Goal: Find contact information: Find contact information

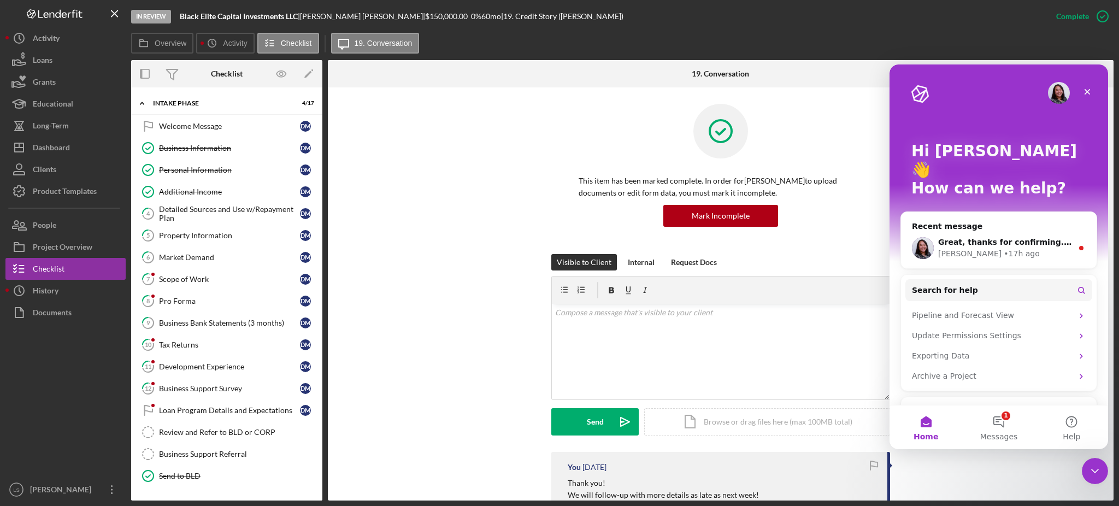
scroll to position [165, 0]
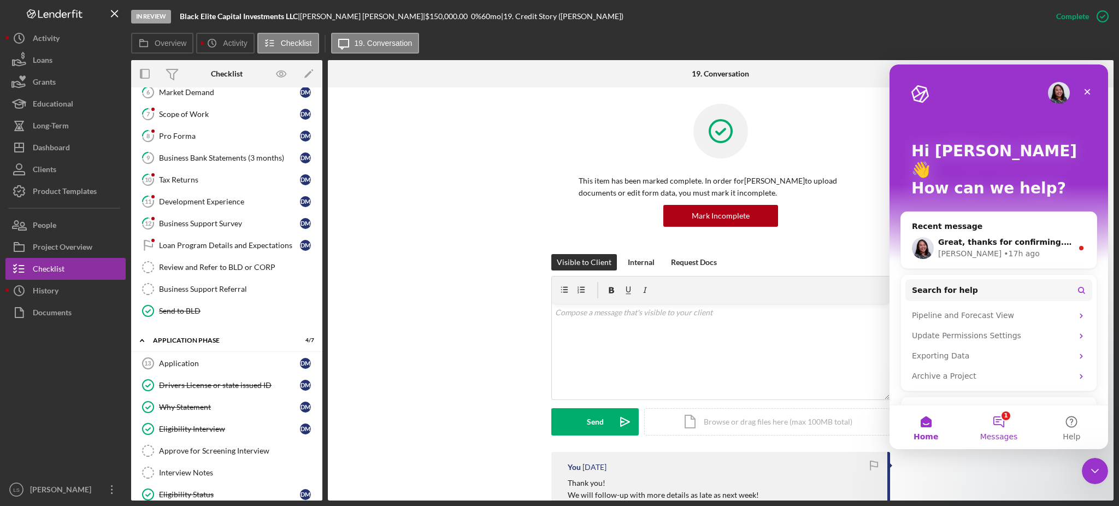
click at [1006, 416] on button "1 Messages" at bounding box center [998, 427] width 73 height 44
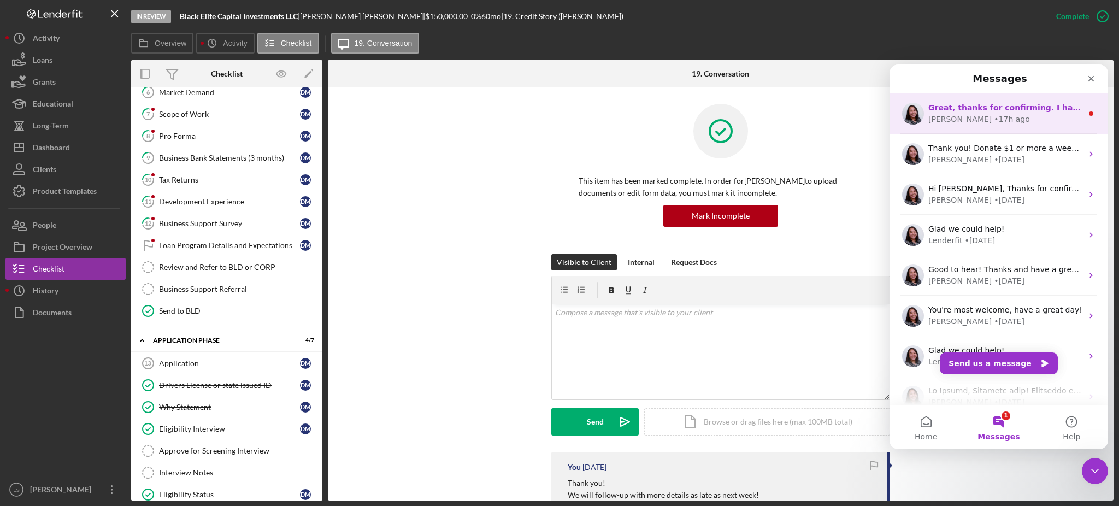
click at [1023, 117] on div "[PERSON_NAME] • 17h ago" at bounding box center [1005, 119] width 154 height 11
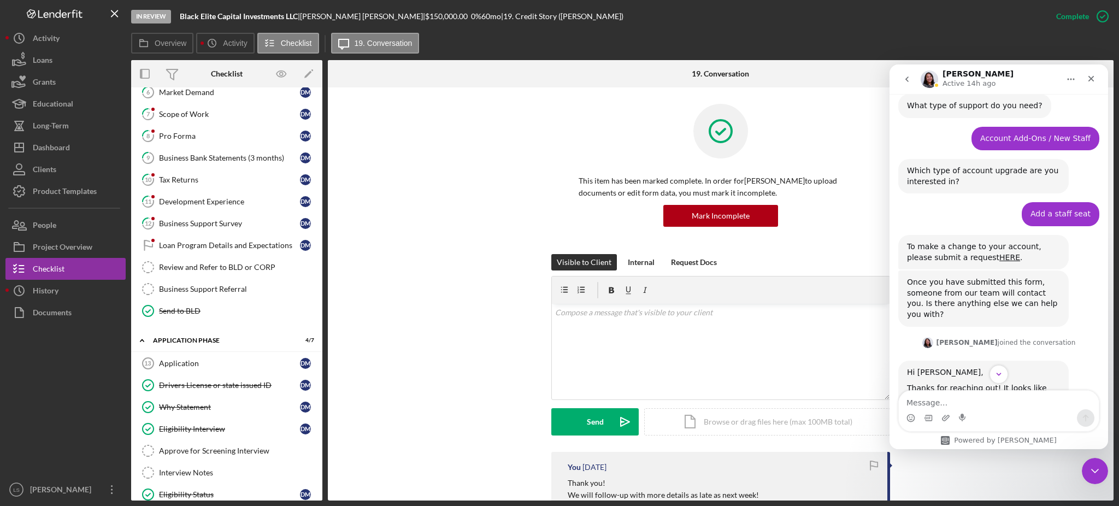
scroll to position [435, 0]
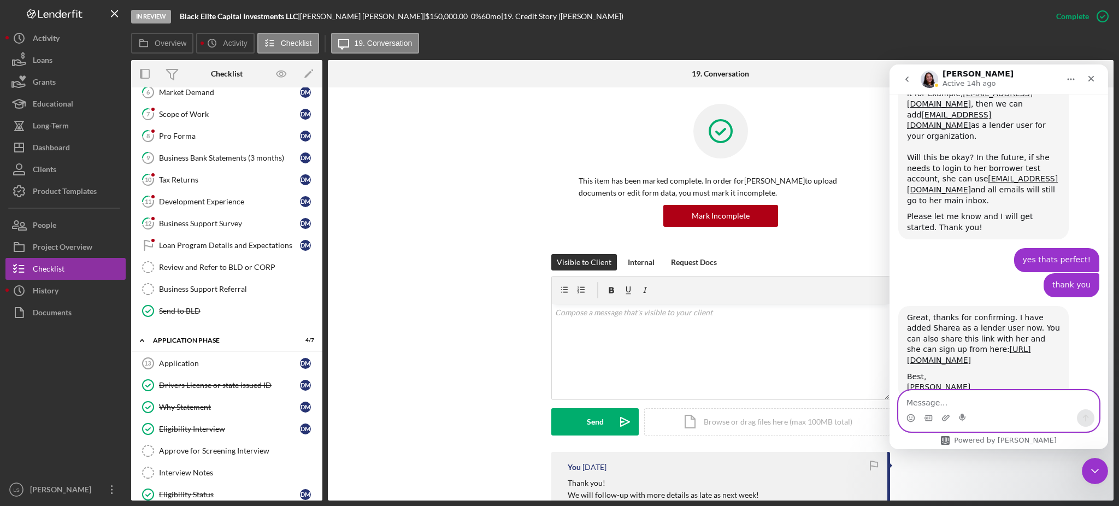
click at [969, 398] on textarea "Message…" at bounding box center [999, 400] width 200 height 19
type textarea "Thank you!"
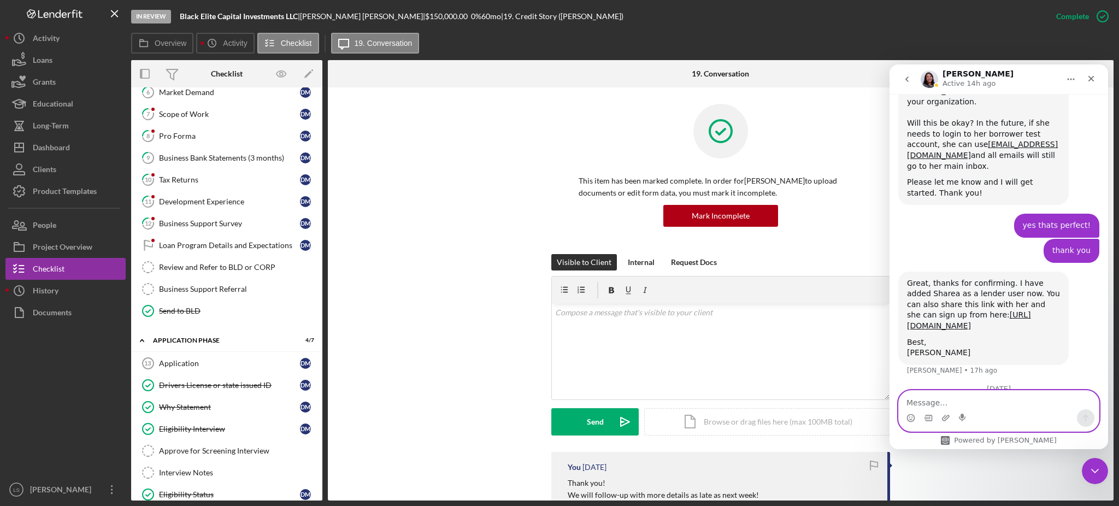
scroll to position [497, 0]
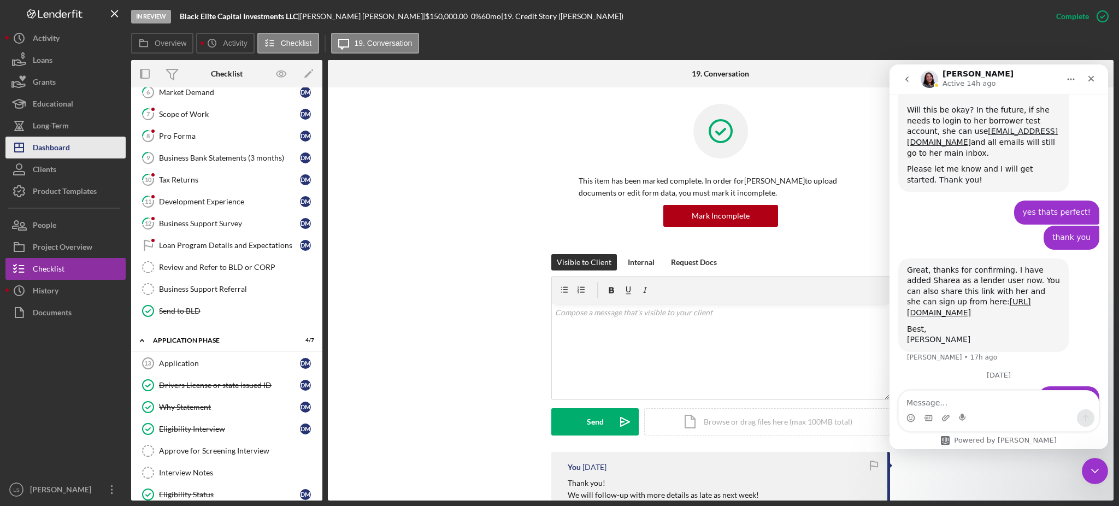
click at [64, 144] on div "Dashboard" at bounding box center [51, 149] width 37 height 25
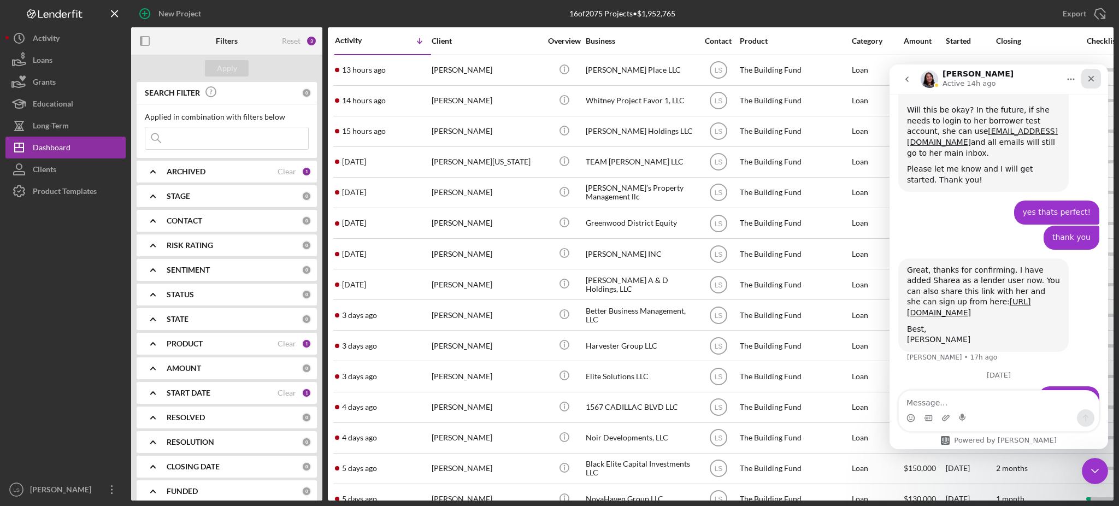
drag, startPoint x: 1088, startPoint y: 82, endPoint x: 1977, endPoint y: 148, distance: 890.9
click at [1088, 82] on icon "Close" at bounding box center [1091, 78] width 9 height 9
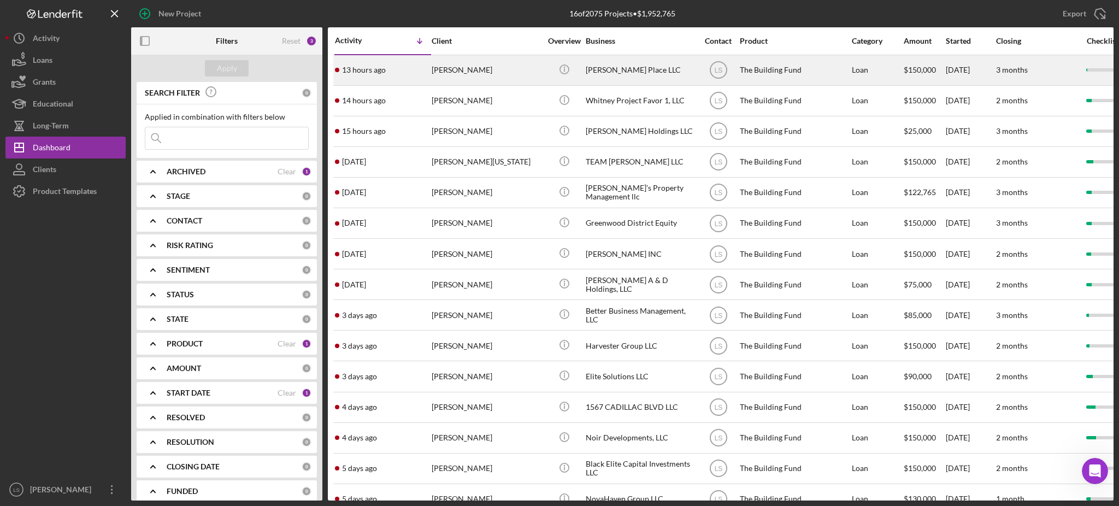
click at [516, 66] on div "[PERSON_NAME]" at bounding box center [486, 70] width 109 height 29
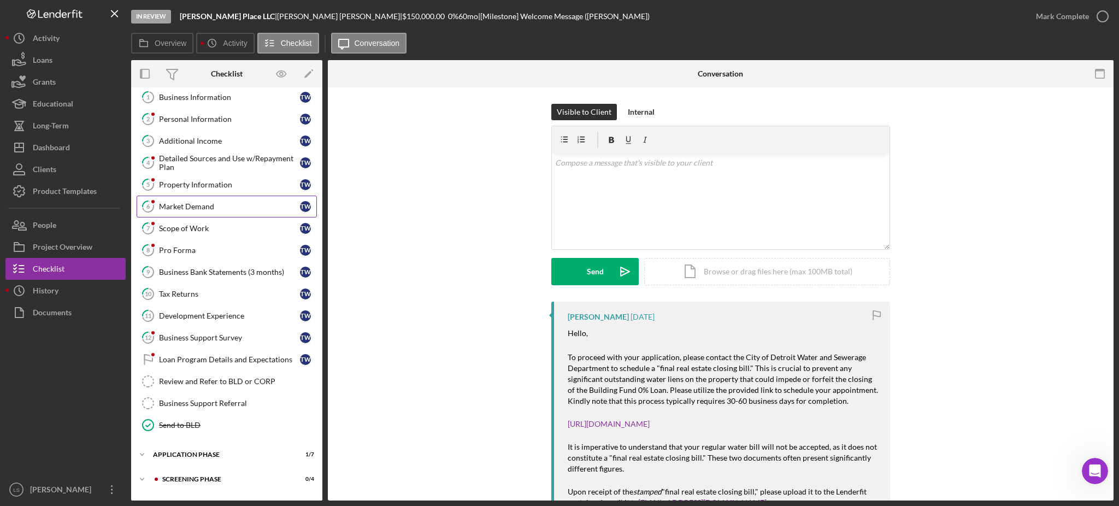
scroll to position [72, 0]
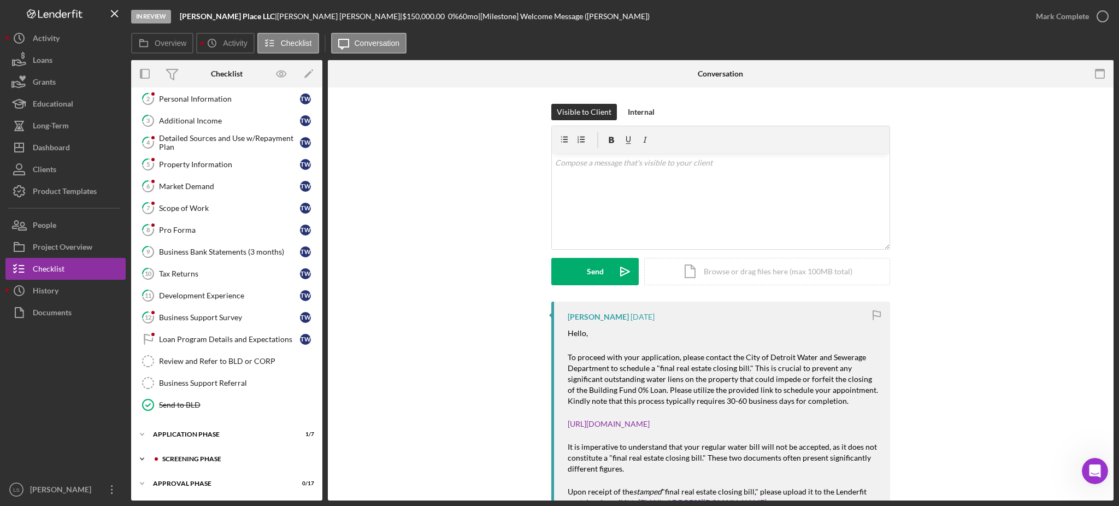
click at [230, 462] on div "Screening Phase" at bounding box center [235, 459] width 146 height 7
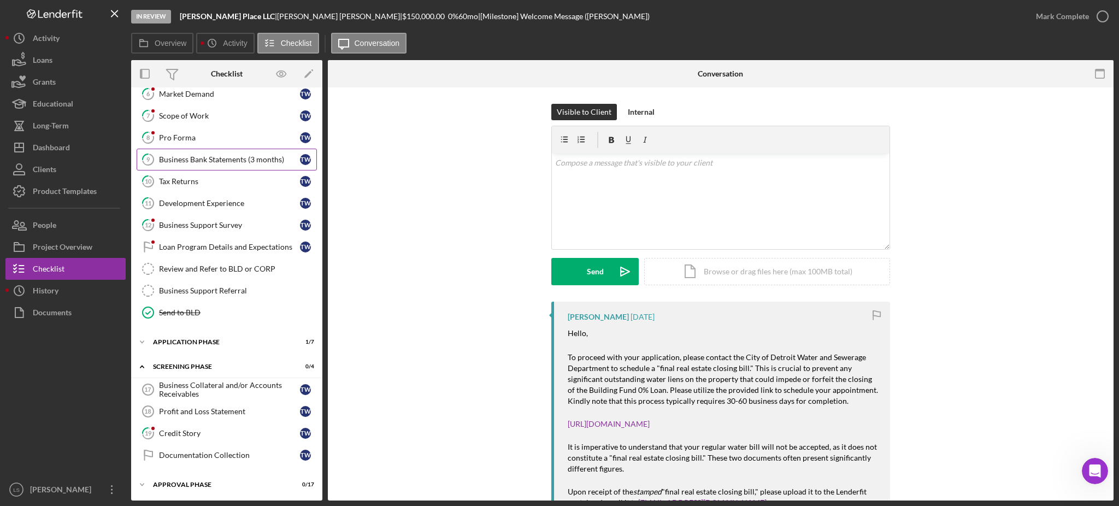
scroll to position [165, 0]
click at [226, 426] on link "19 Credit Story T W" at bounding box center [227, 432] width 180 height 22
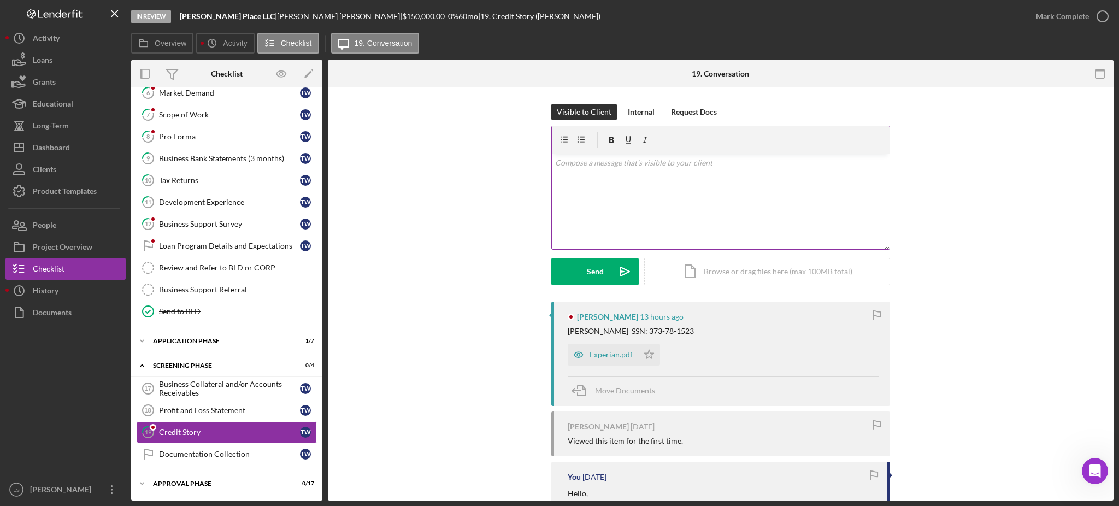
scroll to position [165, 0]
click at [604, 360] on div "Experian.pdf" at bounding box center [603, 355] width 70 height 22
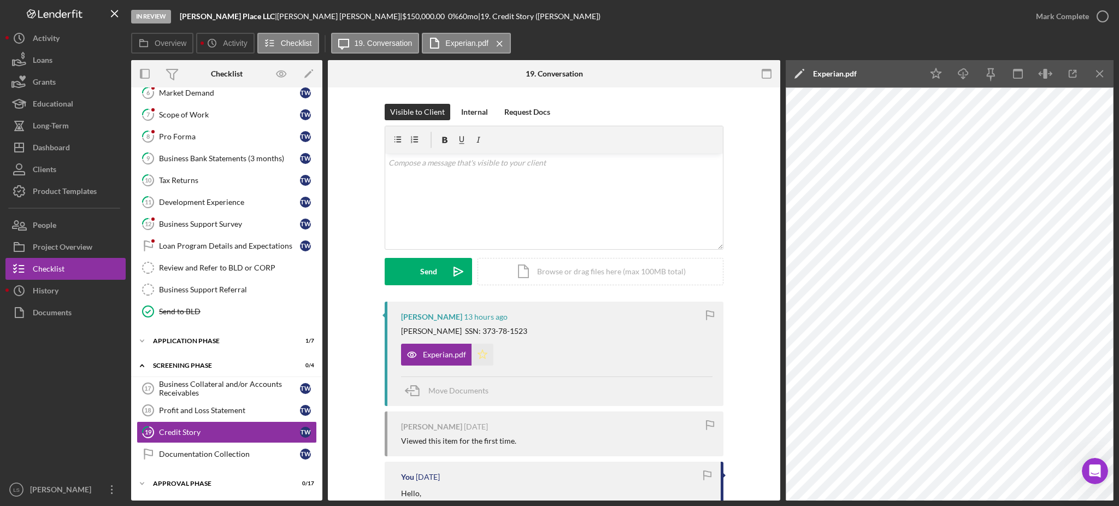
click at [479, 357] on icon "Icon/Star" at bounding box center [483, 355] width 22 height 22
click at [1104, 20] on icon "button" at bounding box center [1102, 16] width 27 height 27
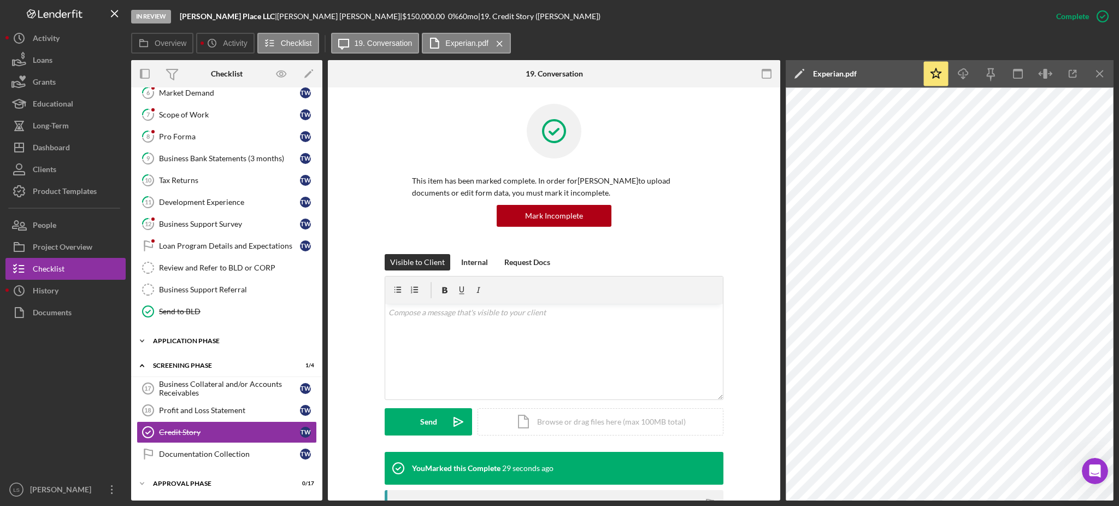
click at [220, 340] on div "Application Phase" at bounding box center [231, 341] width 156 height 7
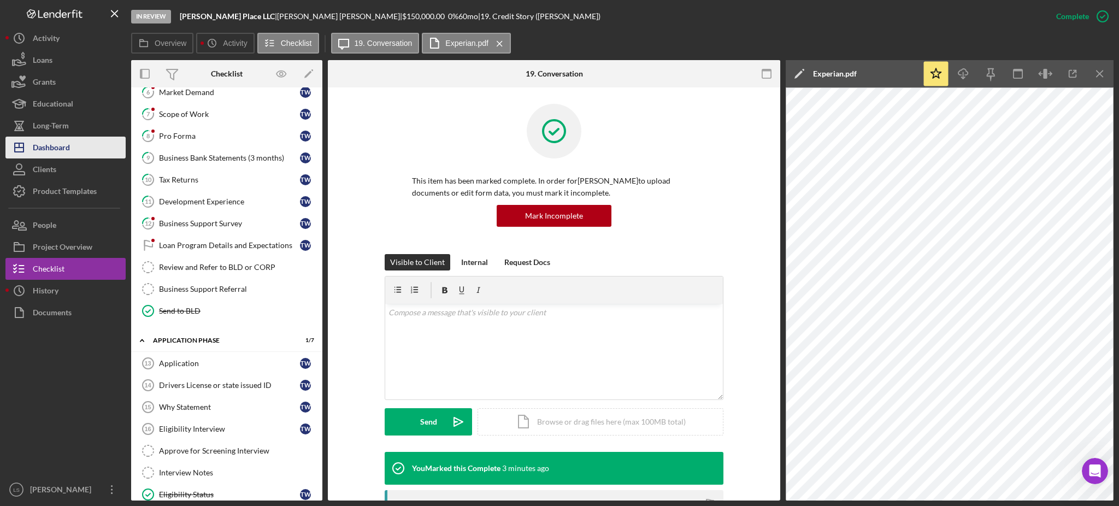
drag, startPoint x: 86, startPoint y: 141, endPoint x: 102, endPoint y: 138, distance: 16.2
click at [86, 141] on button "Icon/Dashboard Dashboard" at bounding box center [65, 148] width 120 height 22
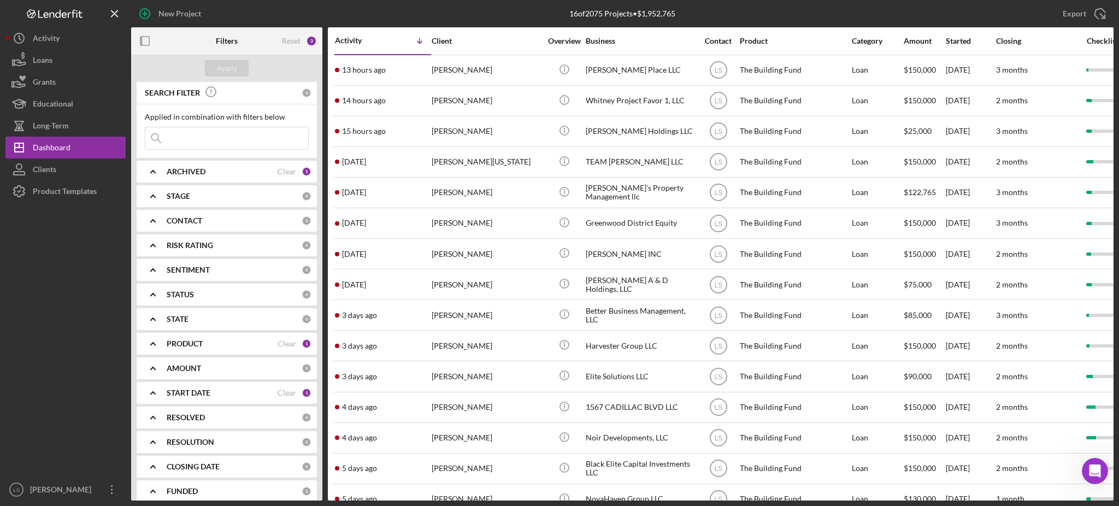
scroll to position [33, 0]
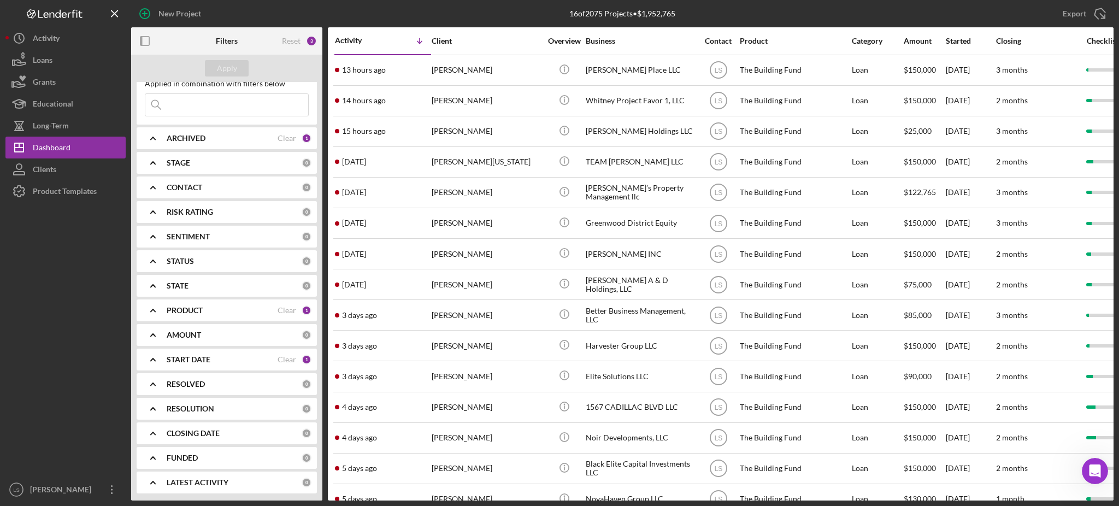
click at [254, 357] on div "START DATE" at bounding box center [222, 359] width 111 height 9
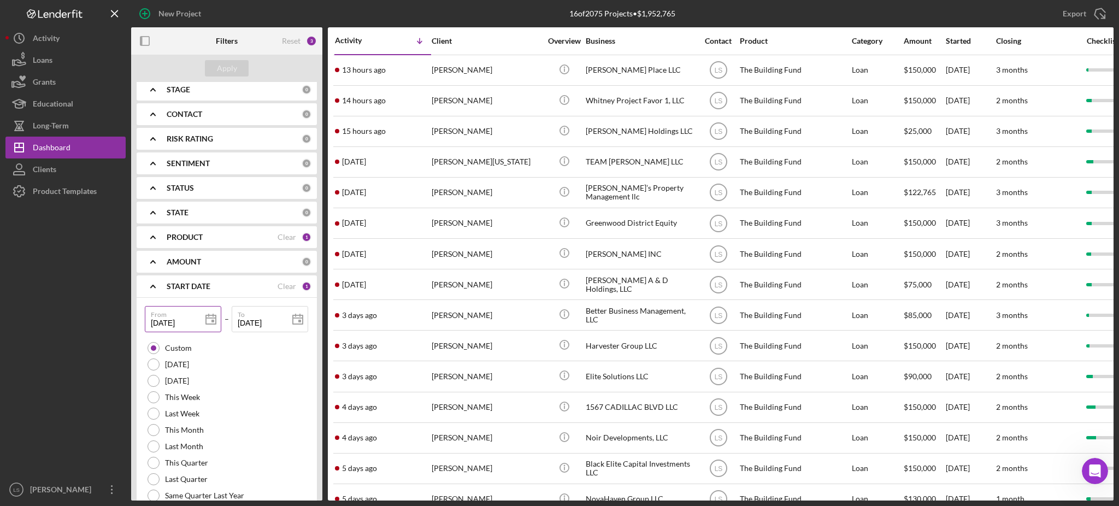
click at [185, 321] on input "[DATE]" at bounding box center [183, 319] width 76 height 26
click at [215, 316] on icon at bounding box center [210, 319] width 27 height 27
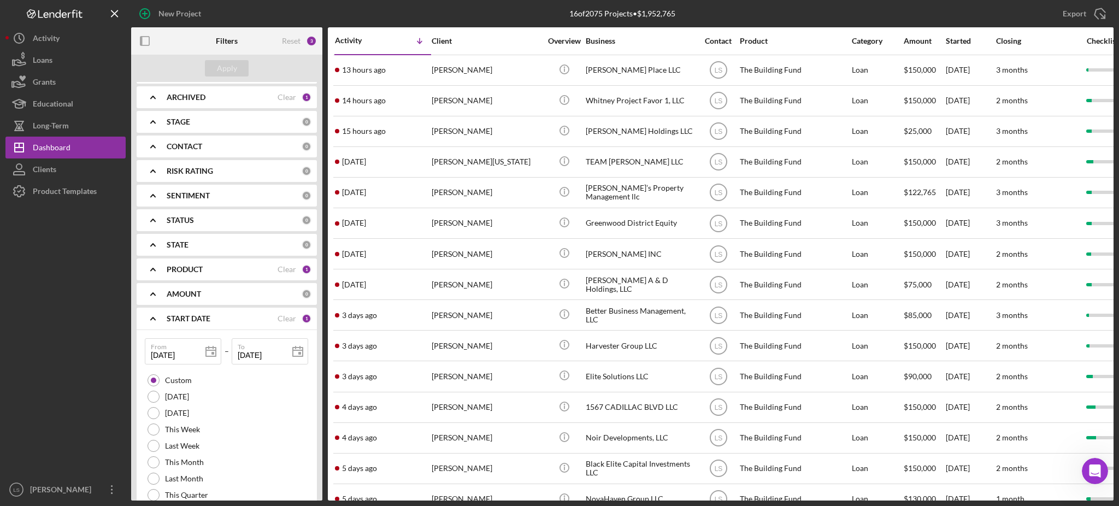
scroll to position [0, 0]
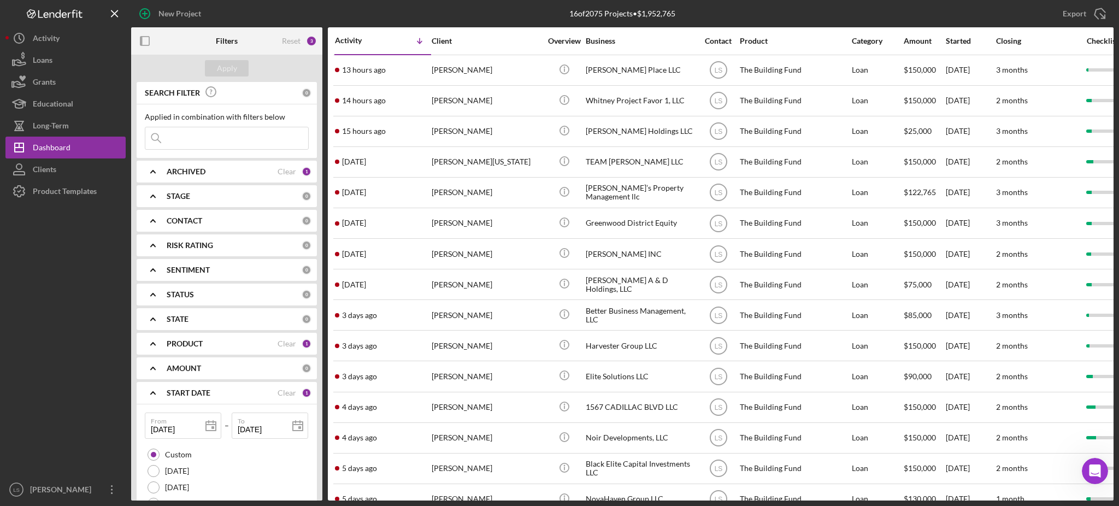
click at [228, 136] on input at bounding box center [226, 138] width 163 height 22
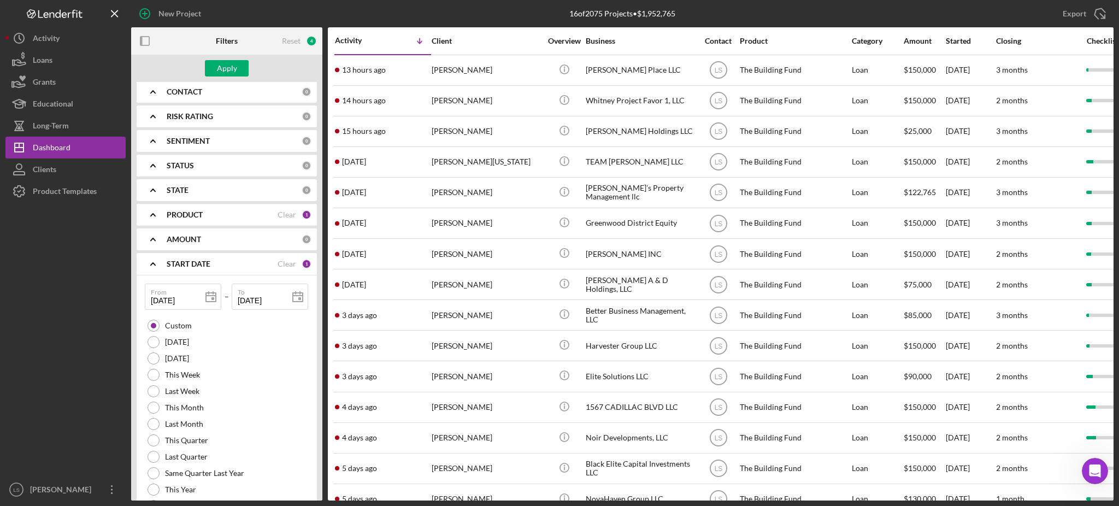
scroll to position [145, 0]
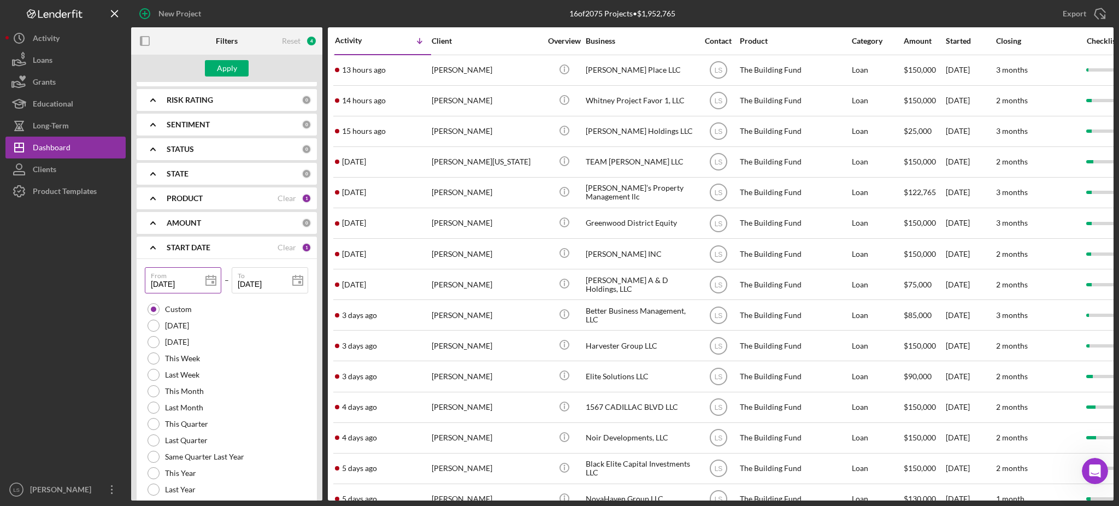
type input "janic"
drag, startPoint x: 189, startPoint y: 283, endPoint x: 0, endPoint y: 238, distance: 193.8
click at [33, 248] on div "New Project 16 of 2075 Projects • $1,952,765 Export Icon/Export Filters Reset 4…" at bounding box center [559, 250] width 1108 height 500
click at [279, 286] on input "[DATE]" at bounding box center [270, 280] width 76 height 26
type input "08/22/202y"
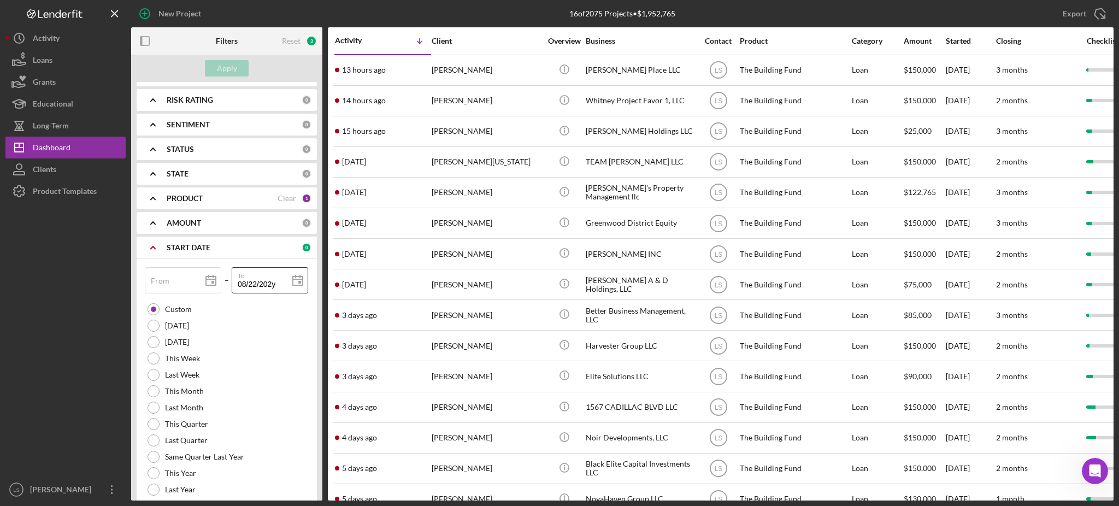
type input "08/22/202y"
click at [235, 199] on div "PRODUCT" at bounding box center [222, 198] width 111 height 9
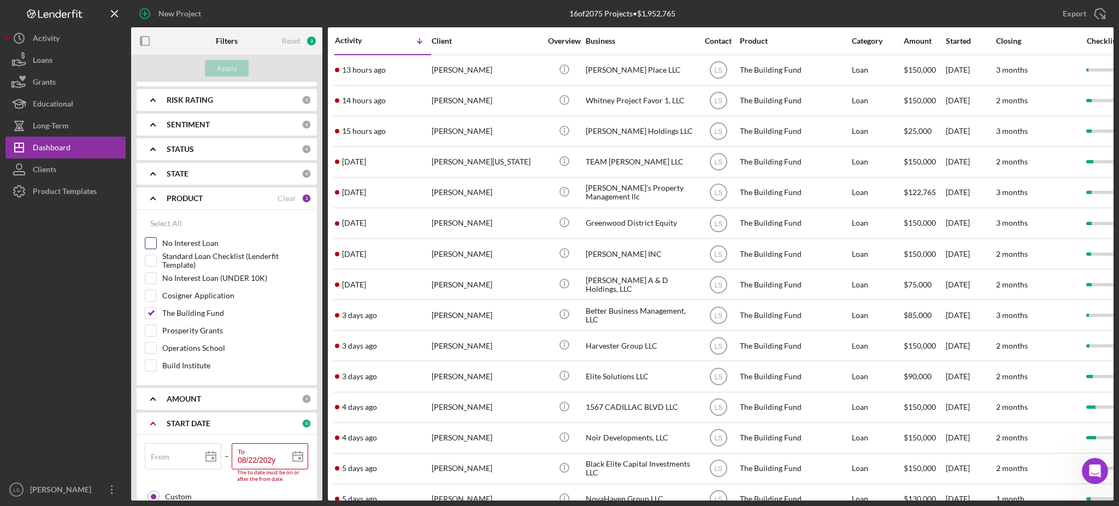
click at [158, 239] on div "No Interest Loan" at bounding box center [227, 245] width 164 height 17
click at [153, 242] on input "No Interest Loan" at bounding box center [150, 243] width 11 height 11
checkbox input "true"
click at [152, 311] on input "The Building Fund" at bounding box center [150, 313] width 11 height 11
checkbox input "false"
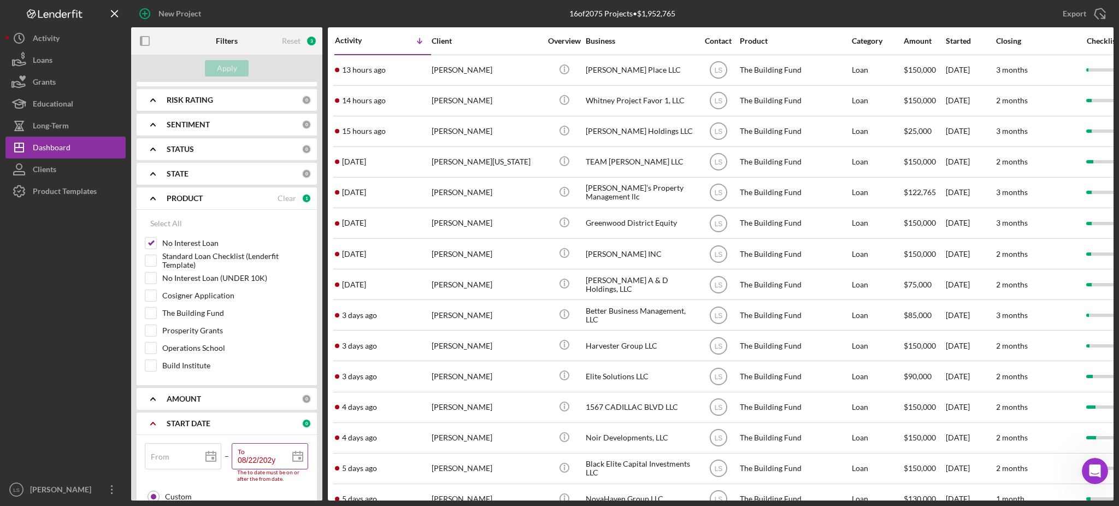
click at [269, 462] on input "08/22/202y" at bounding box center [270, 456] width 76 height 26
drag, startPoint x: 254, startPoint y: 454, endPoint x: 195, endPoint y: 445, distance: 59.1
click at [197, 448] on div "From – To 08/22/202y The to date must be on or after the from date." at bounding box center [227, 465] width 164 height 45
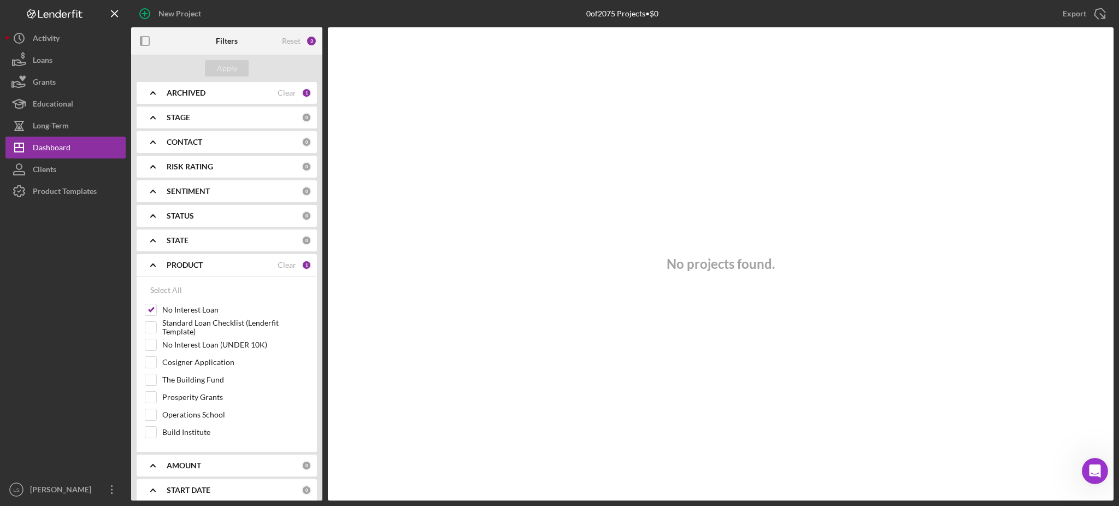
scroll to position [0, 0]
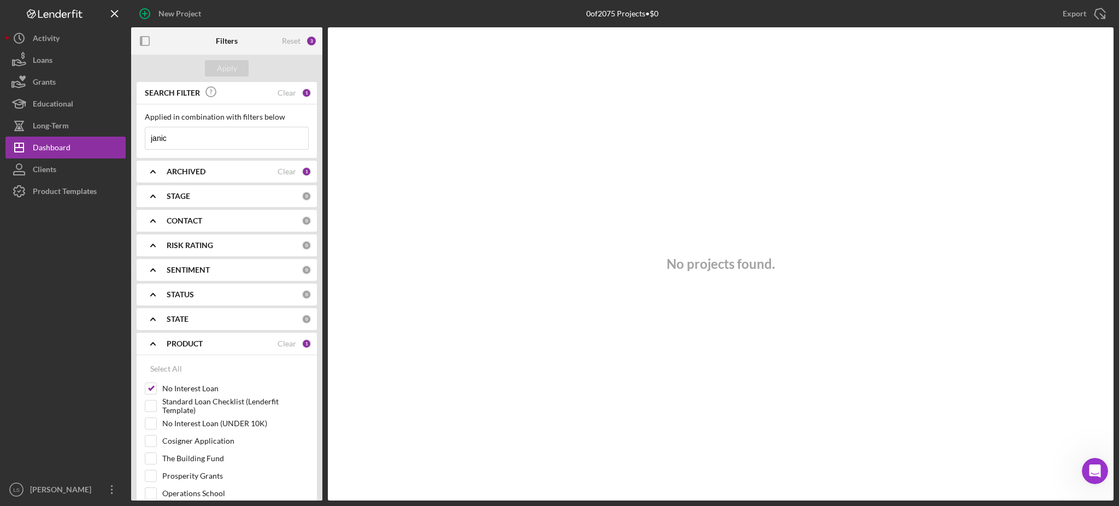
click at [263, 169] on div "ARCHIVED" at bounding box center [222, 171] width 111 height 9
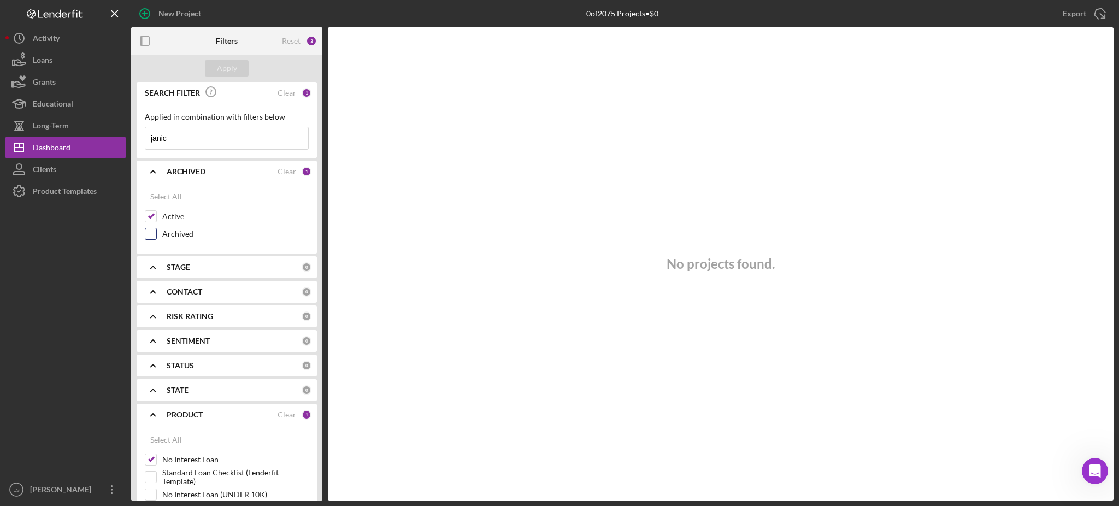
click at [151, 229] on input "Archived" at bounding box center [150, 233] width 11 height 11
checkbox input "true"
click at [230, 69] on div "Apply" at bounding box center [227, 68] width 20 height 16
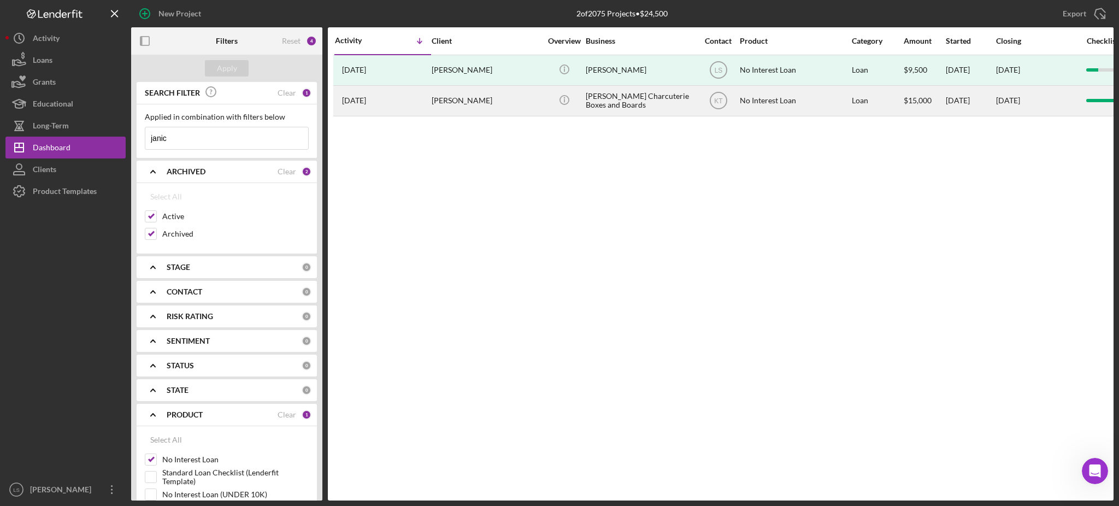
click at [501, 97] on div "[PERSON_NAME]" at bounding box center [486, 100] width 109 height 29
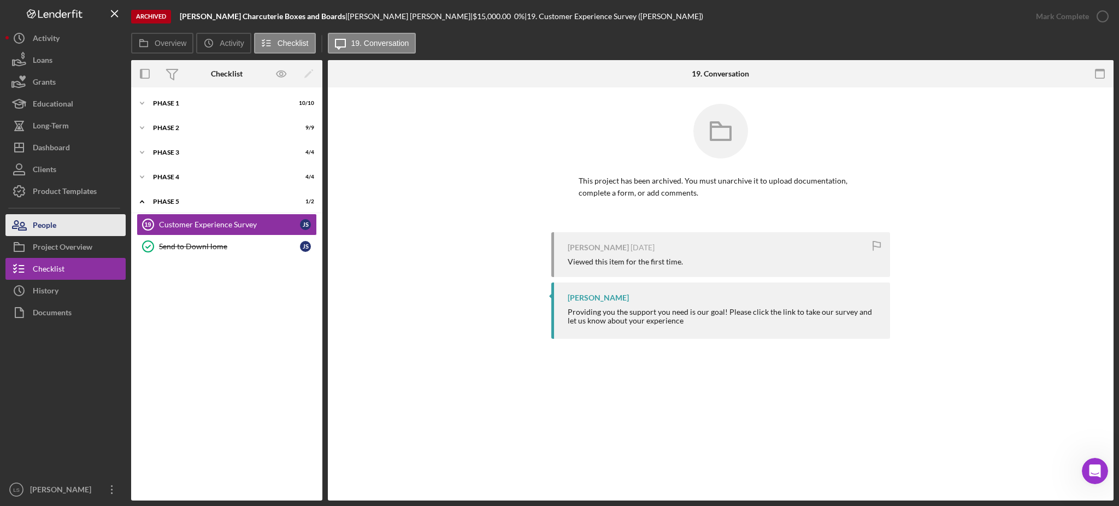
click at [71, 223] on button "People" at bounding box center [65, 225] width 120 height 22
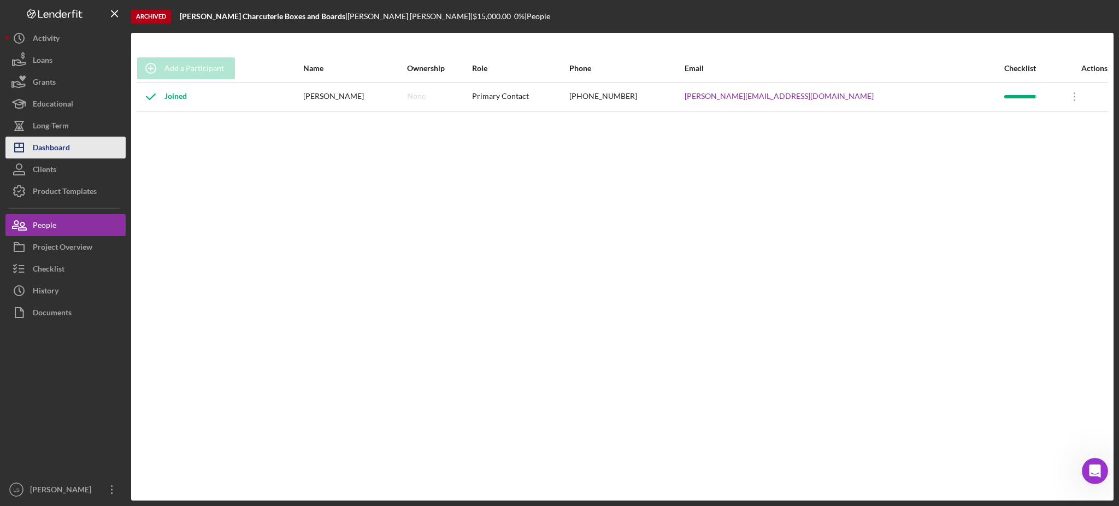
click at [88, 148] on button "Icon/Dashboard Dashboard" at bounding box center [65, 148] width 120 height 22
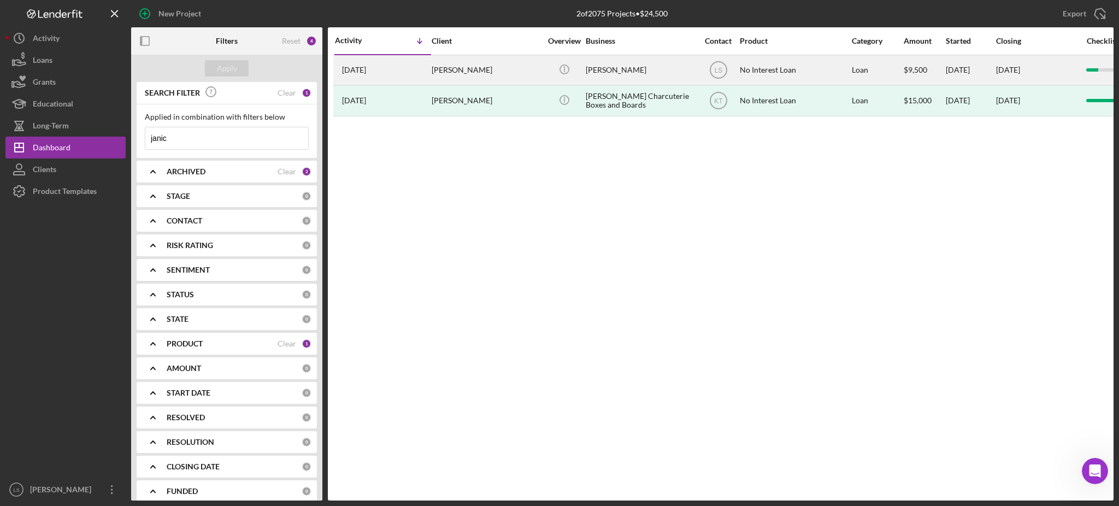
click at [662, 69] on div "[PERSON_NAME]" at bounding box center [640, 70] width 109 height 29
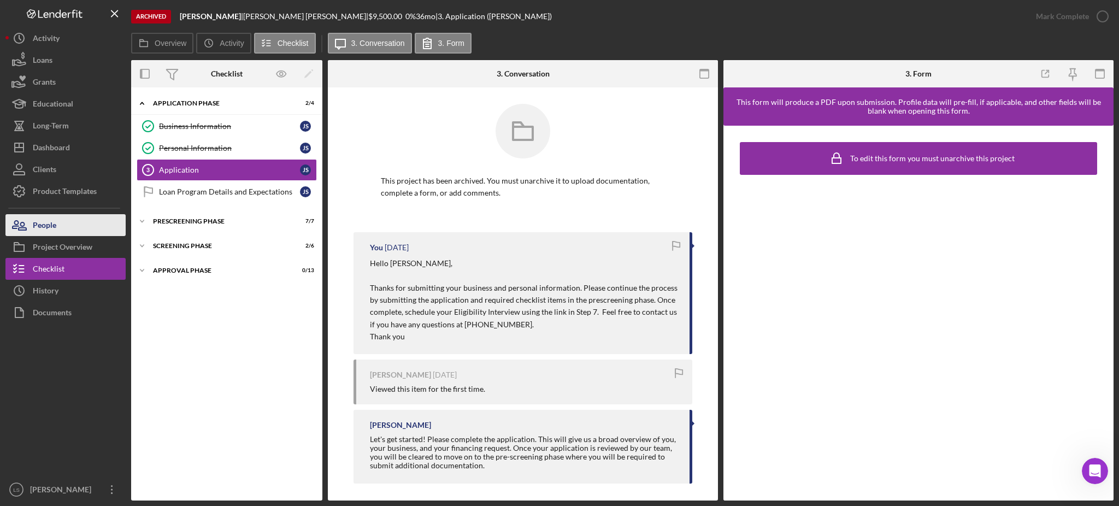
click at [41, 228] on div "People" at bounding box center [44, 226] width 23 height 25
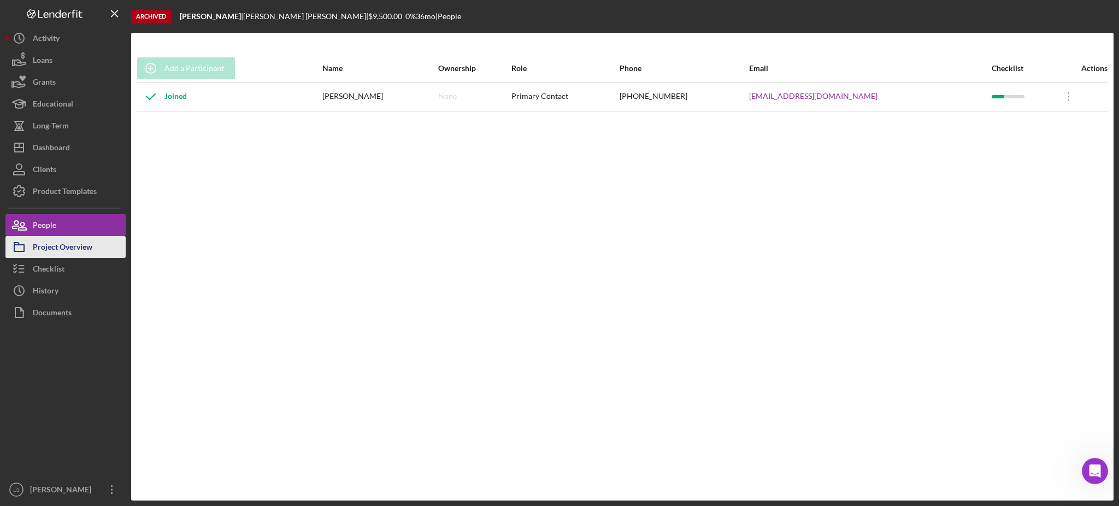
click at [50, 250] on div "Project Overview" at bounding box center [63, 248] width 60 height 25
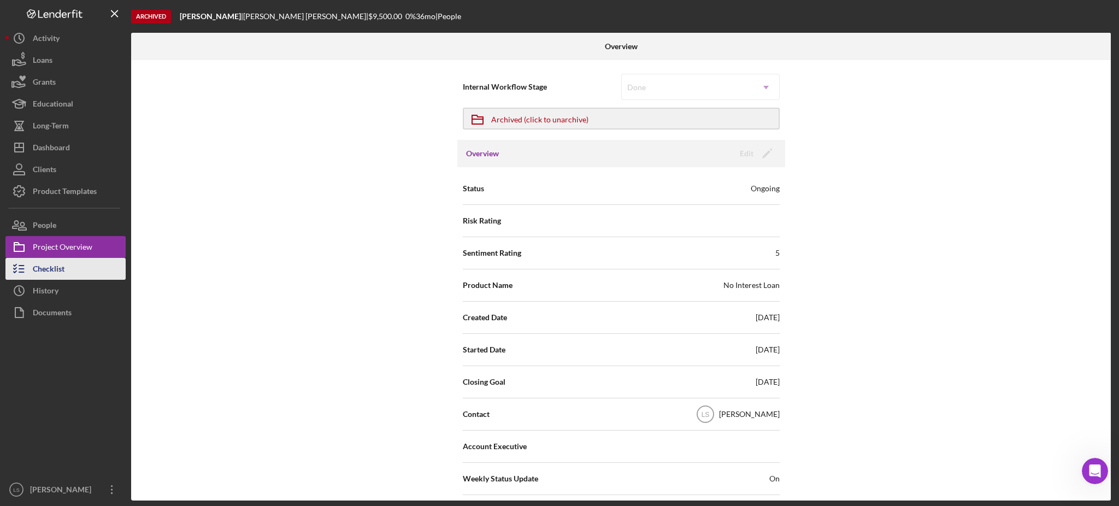
click at [79, 260] on button "Checklist" at bounding box center [65, 269] width 120 height 22
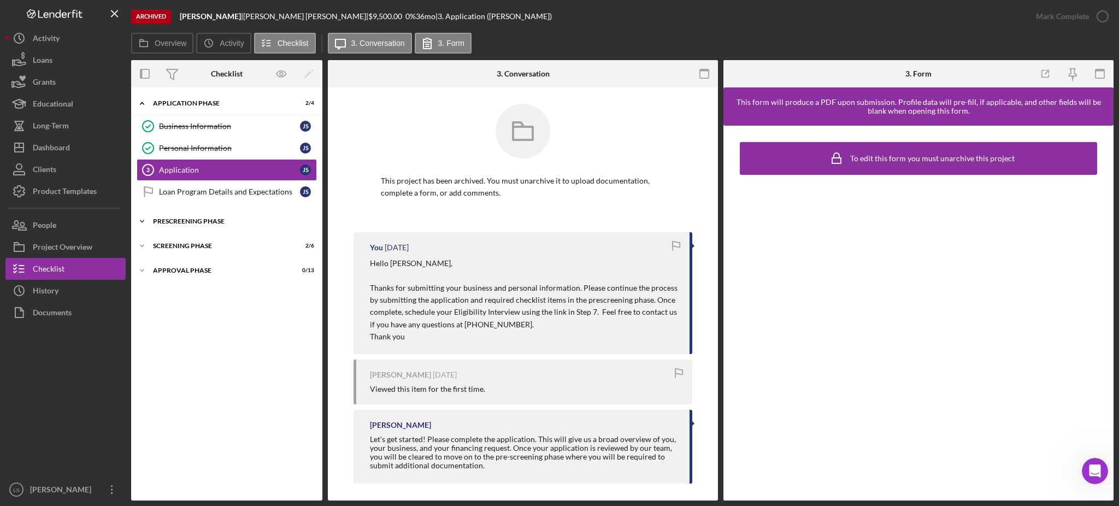
click at [251, 222] on div "Prescreening Phase" at bounding box center [231, 221] width 156 height 7
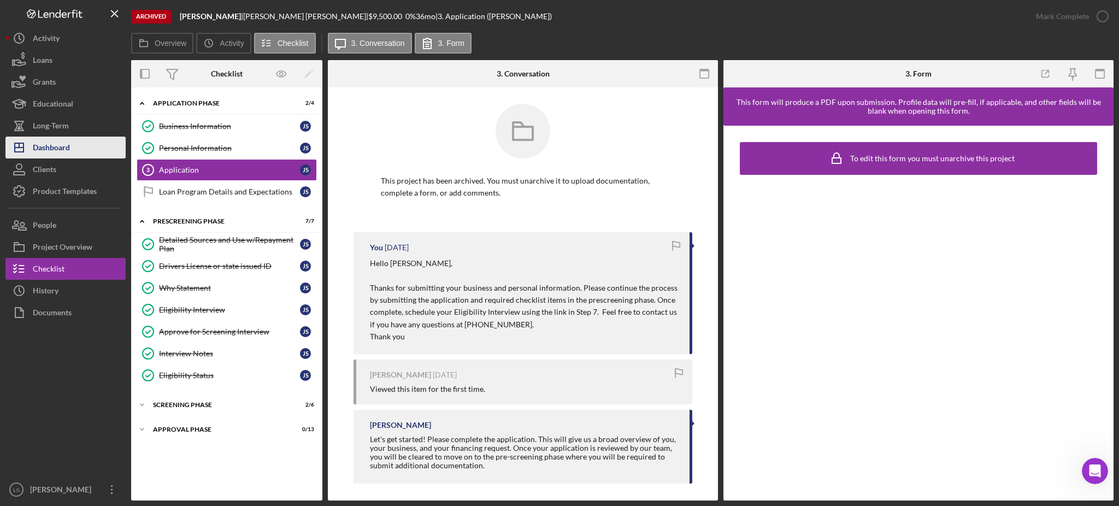
click at [84, 151] on button "Icon/Dashboard Dashboard" at bounding box center [65, 148] width 120 height 22
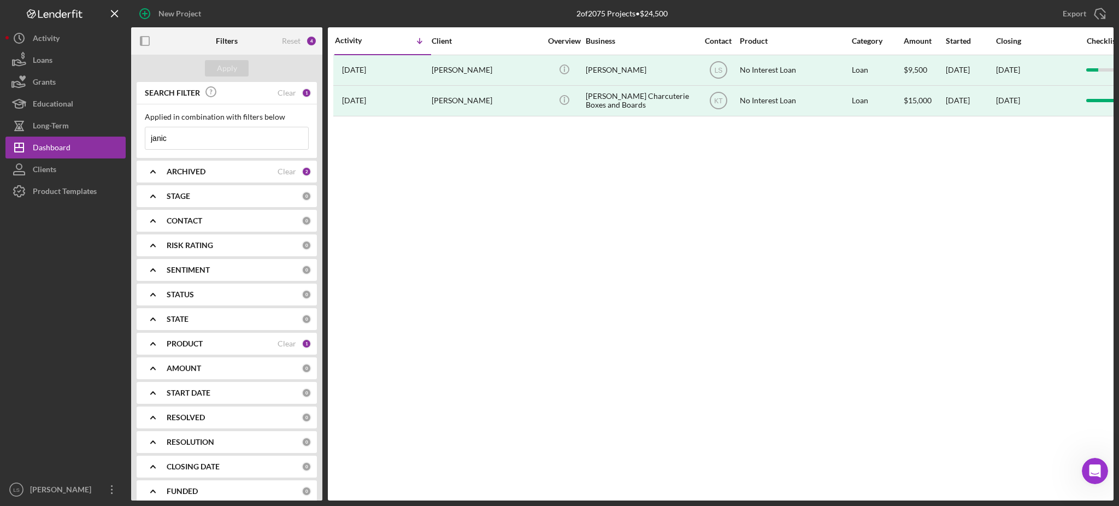
click at [215, 137] on input "janic" at bounding box center [226, 138] width 163 height 22
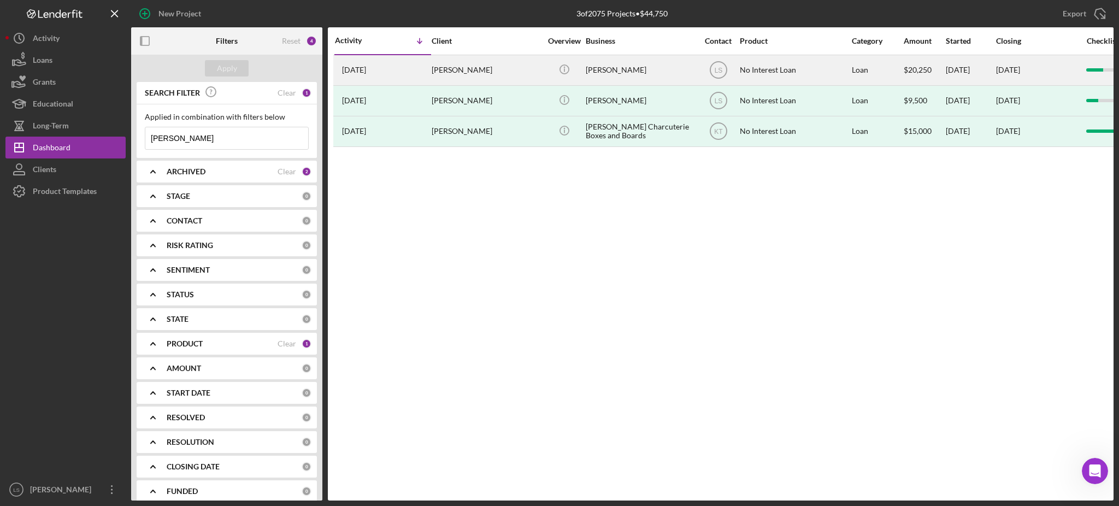
type input "[PERSON_NAME]"
click at [622, 62] on div "[PERSON_NAME]" at bounding box center [640, 70] width 109 height 29
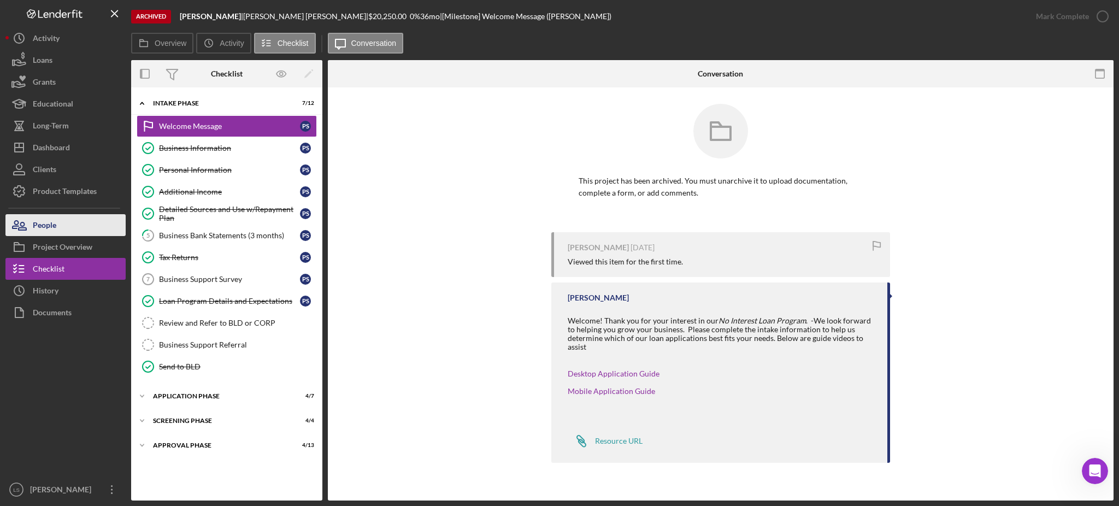
click at [85, 223] on button "People" at bounding box center [65, 225] width 120 height 22
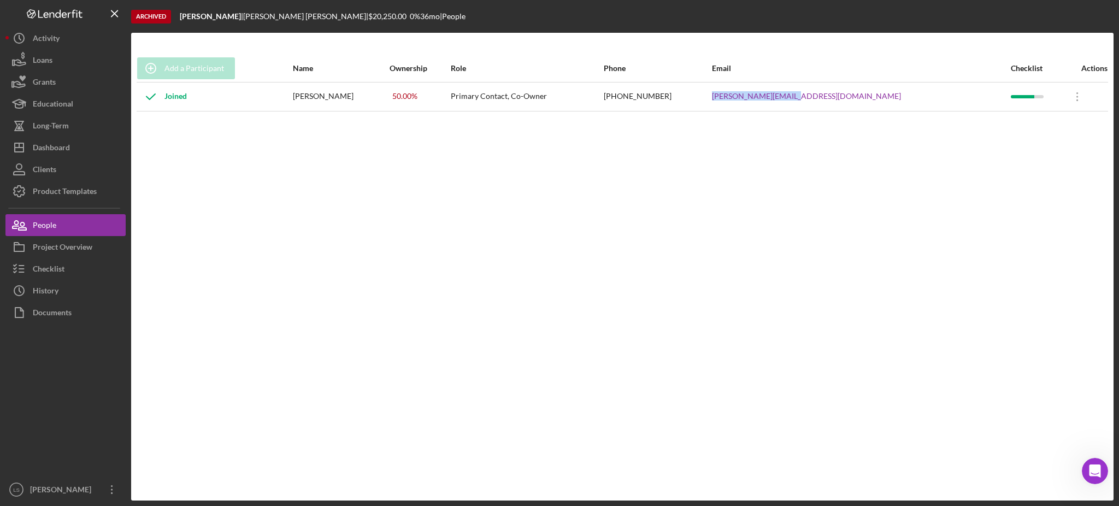
drag, startPoint x: 918, startPoint y: 94, endPoint x: 808, endPoint y: 97, distance: 110.4
click at [808, 97] on tr "Joined [PERSON_NAME] 50.00 % Primary Contact, Co-Owner [PHONE_NUMBER] [PERSON_N…" at bounding box center [622, 96] width 971 height 29
copy tr "[PERSON_NAME][EMAIL_ADDRESS][DOMAIN_NAME]"
